Goal: Information Seeking & Learning: Learn about a topic

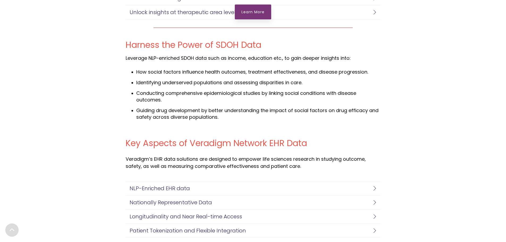
scroll to position [1056, 0]
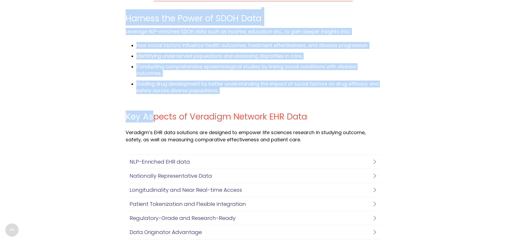
drag, startPoint x: 111, startPoint y: 15, endPoint x: 152, endPoint y: 107, distance: 99.7
click at [153, 106] on div "Harness the Power of SDOH Data Leverage NLP-enriched SDOH data such as income, …" at bounding box center [253, 55] width 266 height 103
drag, startPoint x: 238, startPoint y: 98, endPoint x: 122, endPoint y: 20, distance: 139.5
click at [122, 20] on div "Harness the Power of SDOH Data Leverage NLP-enriched SDOH data such as income, …" at bounding box center [253, 55] width 266 height 103
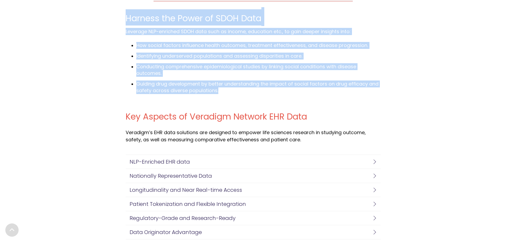
click at [122, 20] on div "Harness the Power of SDOH Data Leverage NLP-enriched SDOH data such as income, …" at bounding box center [253, 55] width 266 height 103
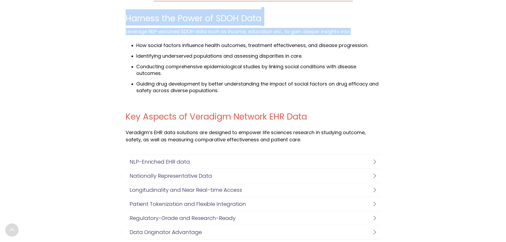
drag, startPoint x: 122, startPoint y: 20, endPoint x: 121, endPoint y: 28, distance: 8.0
click at [125, 32] on div "Harness the Power of SDOH Data Leverage NLP-enriched SDOH data such as income, …" at bounding box center [253, 55] width 266 height 103
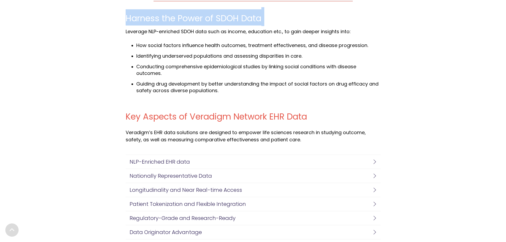
click at [119, 25] on div "Harness the Power of SDOH Data Leverage NLP-enriched SDOH data such as income, …" at bounding box center [253, 55] width 506 height 103
drag, startPoint x: 125, startPoint y: 22, endPoint x: 259, endPoint y: 30, distance: 133.7
click at [259, 30] on span "Harness the Power of SDOH Data Leverage NLP-enriched SDOH data such as income, …" at bounding box center [253, 51] width 255 height 85
click at [258, 26] on span "Harness the Power of SDOH Data" at bounding box center [194, 16] width 136 height 19
drag, startPoint x: 263, startPoint y: 18, endPoint x: 96, endPoint y: 16, distance: 167.5
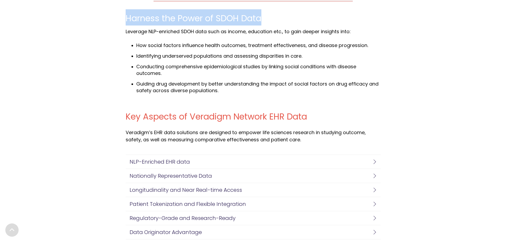
click at [96, 16] on div "Harness the Power of SDOH Data Leverage NLP-enriched SDOH data such as income, …" at bounding box center [253, 55] width 506 height 103
click at [116, 18] on div "Harness the Power of SDOH Data Leverage NLP-enriched SDOH data such as income, …" at bounding box center [253, 55] width 506 height 103
click at [134, 17] on span "Harness the Power of SDOH Data" at bounding box center [194, 18] width 136 height 12
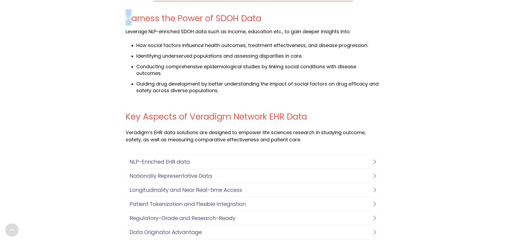
click at [128, 17] on span "Harness the Power of SDOH Data" at bounding box center [194, 18] width 136 height 12
drag, startPoint x: 192, startPoint y: 17, endPoint x: 177, endPoint y: 17, distance: 14.9
click at [192, 17] on span "Harness the Power of SDOH Data" at bounding box center [194, 18] width 136 height 12
click at [133, 19] on span "Harness the Power of SDOH Data" at bounding box center [194, 18] width 136 height 12
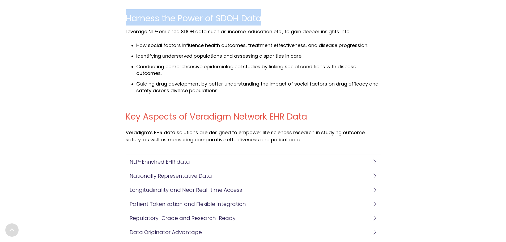
drag, startPoint x: 125, startPoint y: 18, endPoint x: 262, endPoint y: 20, distance: 137.2
click at [262, 20] on div "Harness the Power of SDOH Data Leverage NLP-enriched SDOH data such as income, …" at bounding box center [253, 55] width 266 height 103
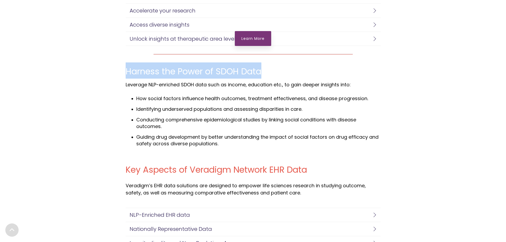
scroll to position [1215, 0]
